Goal: Navigation & Orientation: Find specific page/section

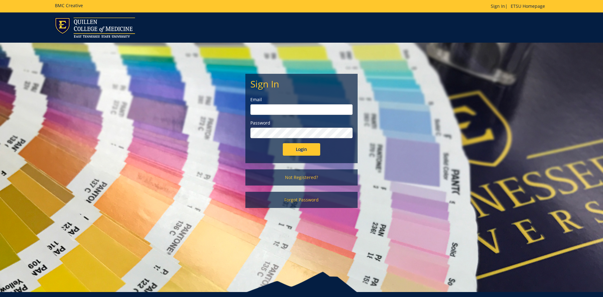
type input "[EMAIL_ADDRESS][DOMAIN_NAME]"
click at [305, 151] on input "Login" at bounding box center [301, 149] width 37 height 12
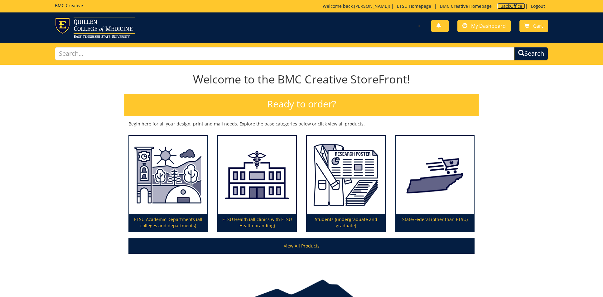
click at [513, 5] on link "BackOffice" at bounding box center [511, 6] width 28 height 6
